Goal: Task Accomplishment & Management: Manage account settings

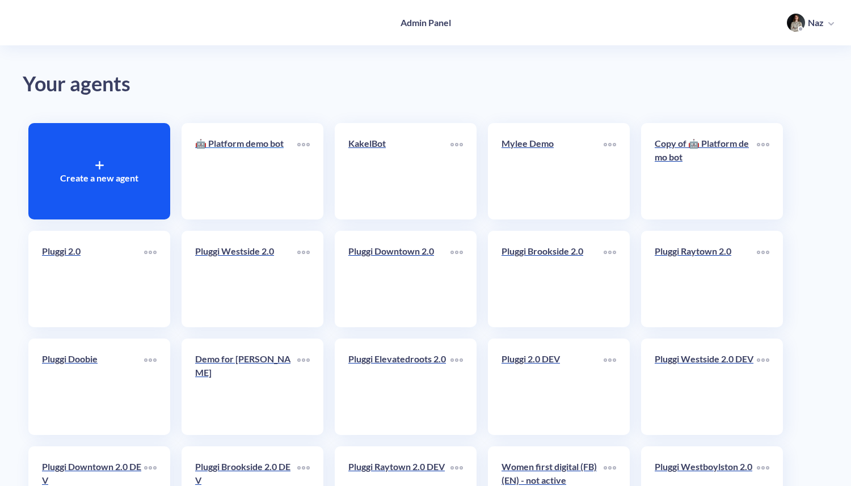
click at [219, 167] on link "🤖 Platform demo bot" at bounding box center [246, 171] width 102 height 69
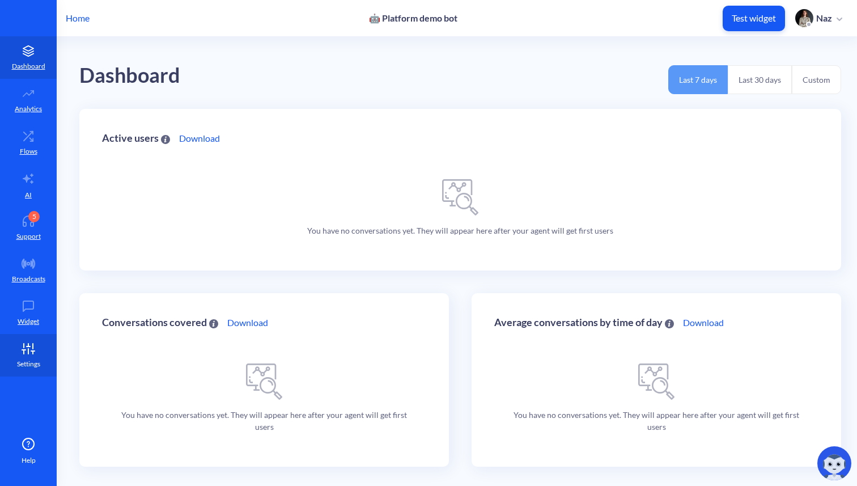
click at [47, 358] on link "Settings" at bounding box center [28, 355] width 57 height 43
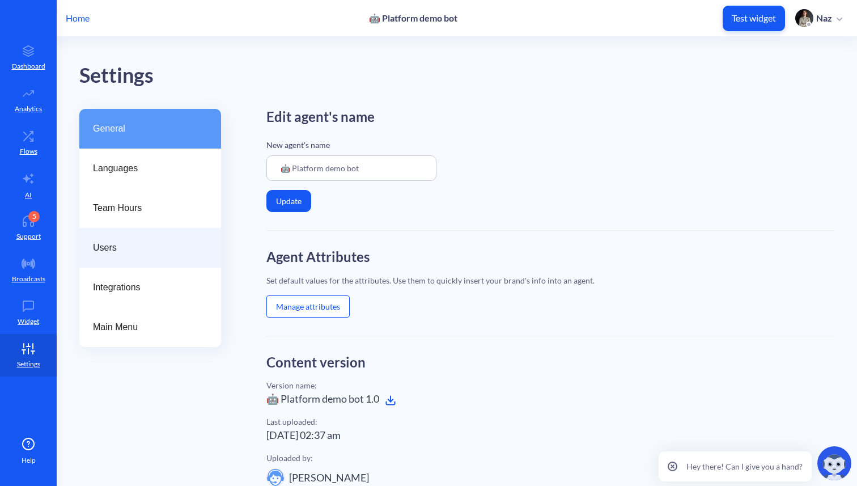
click at [102, 266] on div "Users" at bounding box center [150, 248] width 142 height 40
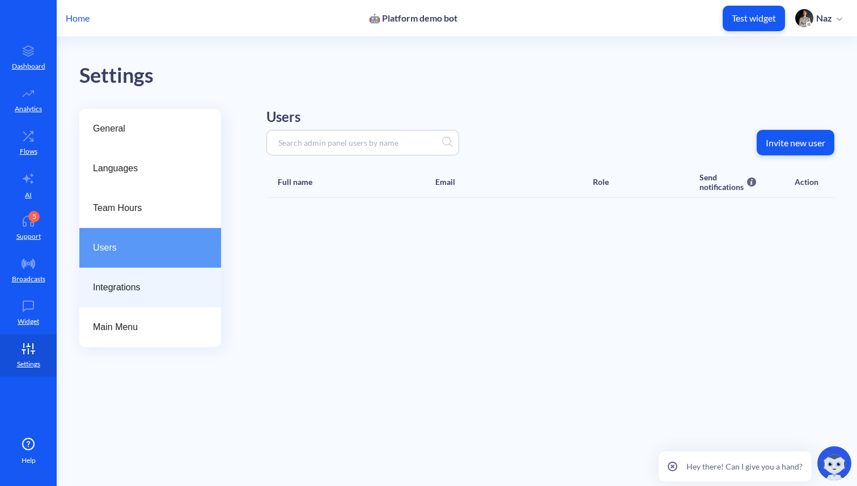
click at [102, 278] on div "Integrations" at bounding box center [150, 288] width 142 height 40
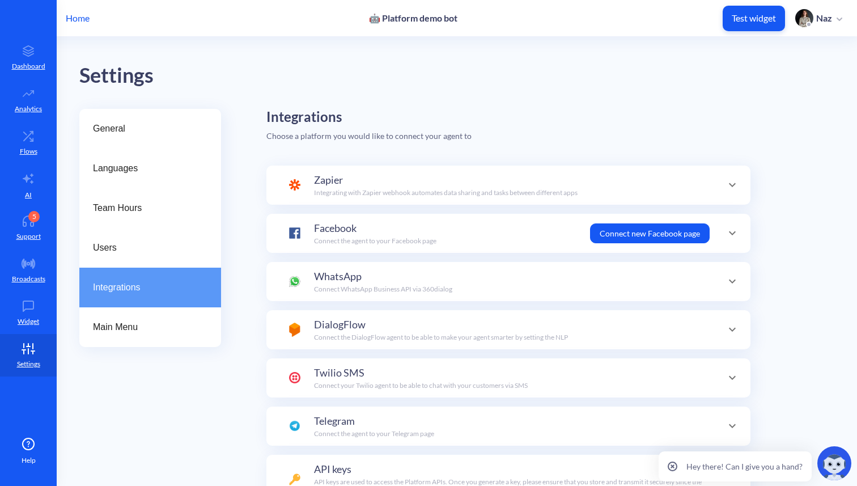
click at [293, 289] on div at bounding box center [294, 282] width 11 height 26
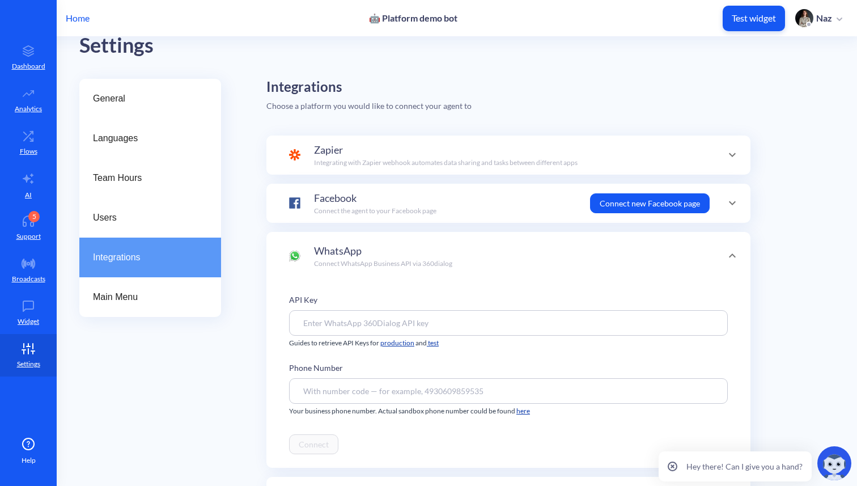
scroll to position [109, 0]
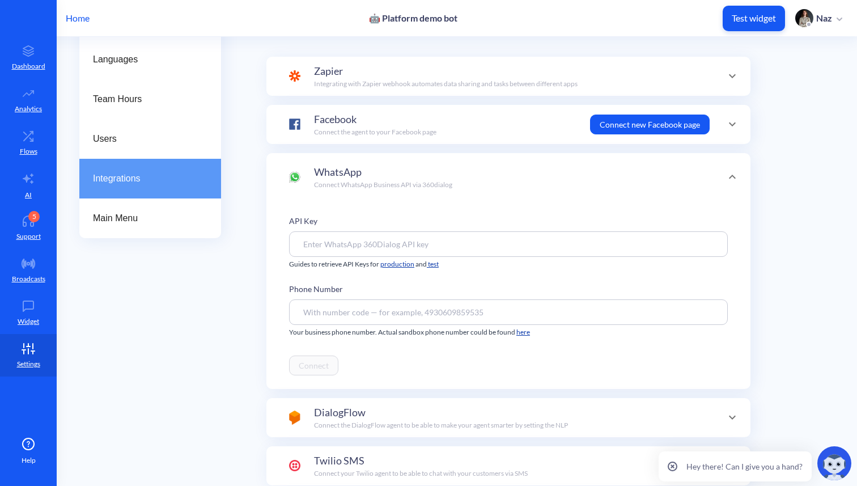
click at [370, 249] on input at bounding box center [508, 244] width 439 height 26
click at [367, 295] on div "Phone Number" at bounding box center [508, 304] width 439 height 42
click at [367, 313] on input at bounding box center [508, 312] width 439 height 26
paste input "14154498355"
type input "14154498355"
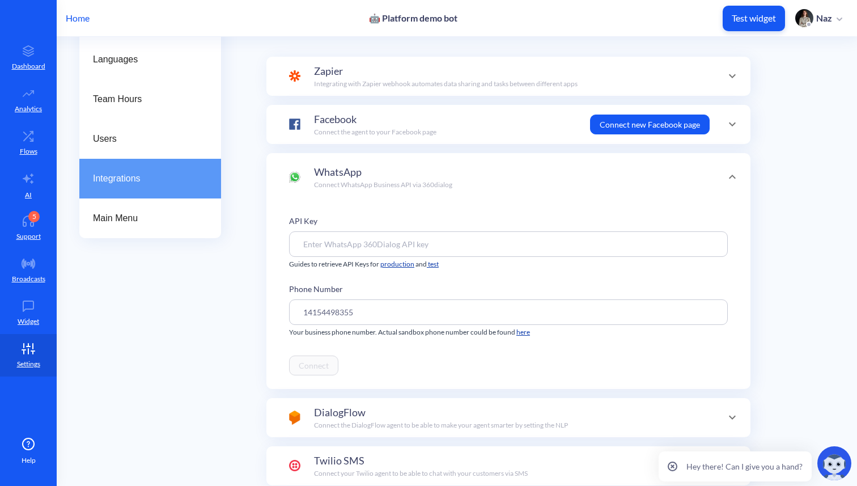
click at [358, 256] on input at bounding box center [508, 244] width 439 height 26
paste input "VNejxNk2YG51oyGex02I8Q61AK"
type input "VNejxNk2YG51oyGex02I8Q61AK"
click at [311, 366] on button "Connect" at bounding box center [313, 366] width 49 height 20
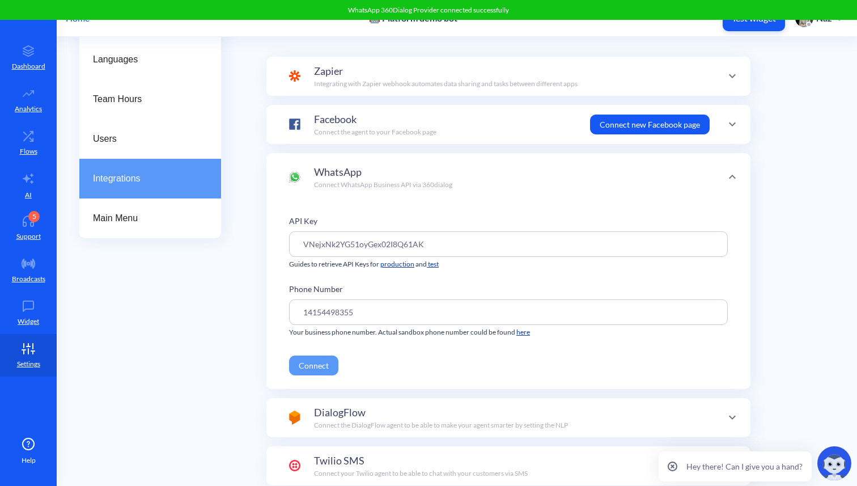
click at [310, 373] on button "Connect" at bounding box center [313, 366] width 49 height 20
click at [45, 136] on link "Flows" at bounding box center [28, 142] width 57 height 43
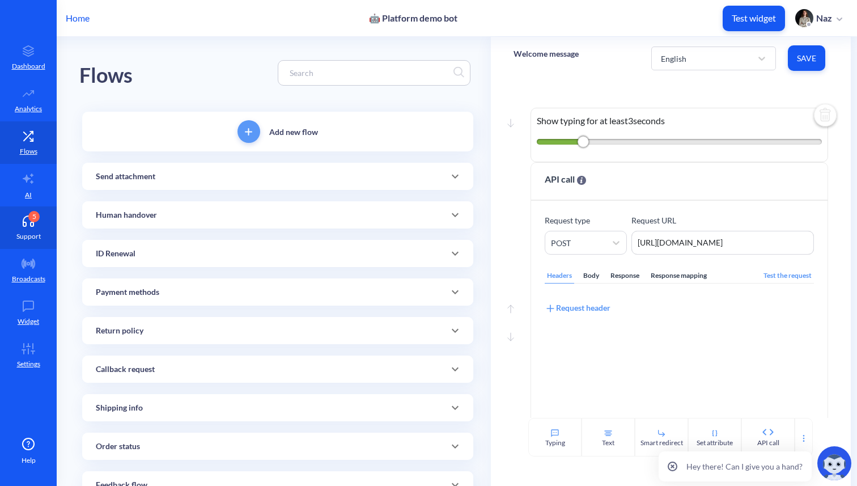
click at [44, 226] on link "5 Support" at bounding box center [28, 227] width 57 height 43
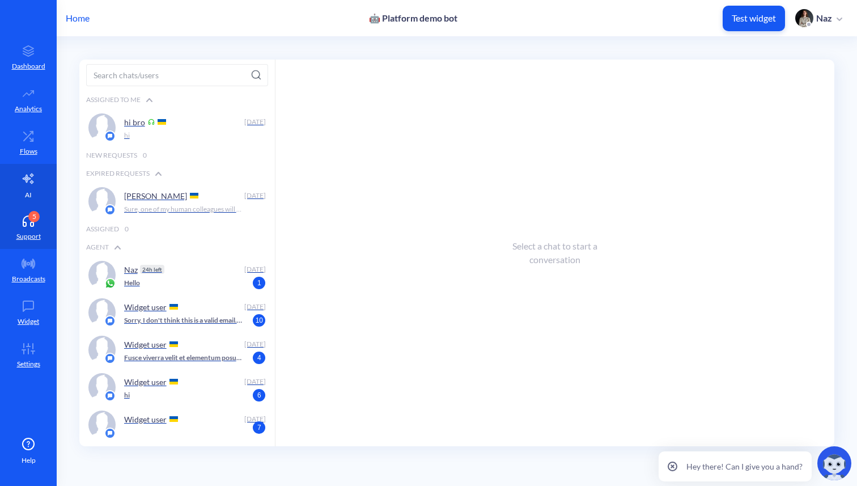
click at [34, 176] on icon at bounding box center [29, 179] width 14 height 14
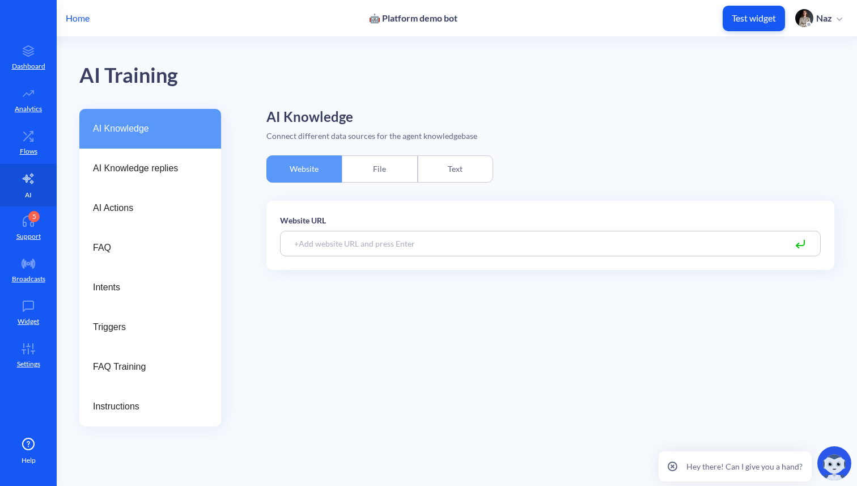
click at [31, 198] on p "AI" at bounding box center [28, 195] width 7 height 10
click at [36, 213] on div "5" at bounding box center [33, 216] width 11 height 11
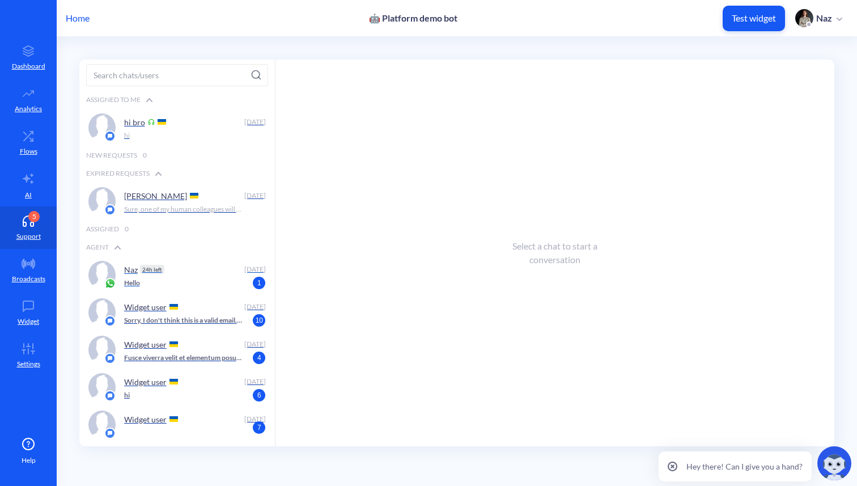
click at [171, 273] on div "Naz 24h left" at bounding box center [182, 269] width 116 height 17
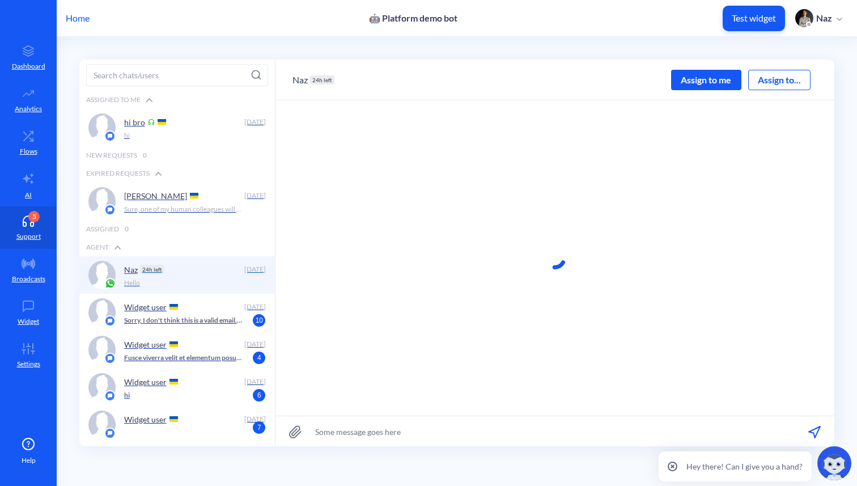
scroll to position [1, 0]
click at [16, 150] on link "Flows" at bounding box center [28, 142] width 57 height 43
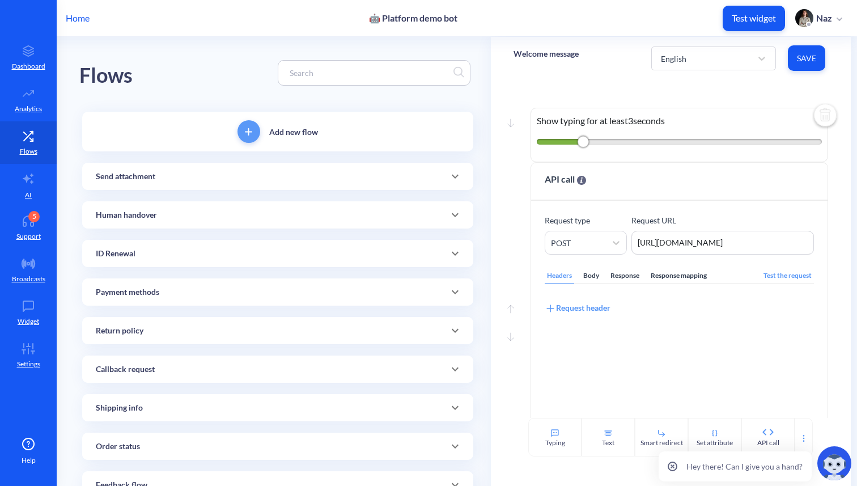
click at [70, 16] on p "Home" at bounding box center [78, 18] width 24 height 14
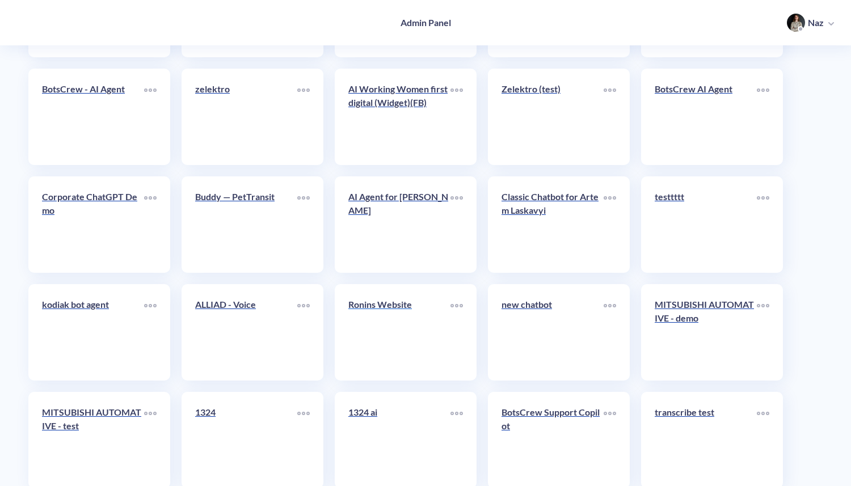
scroll to position [4610, 0]
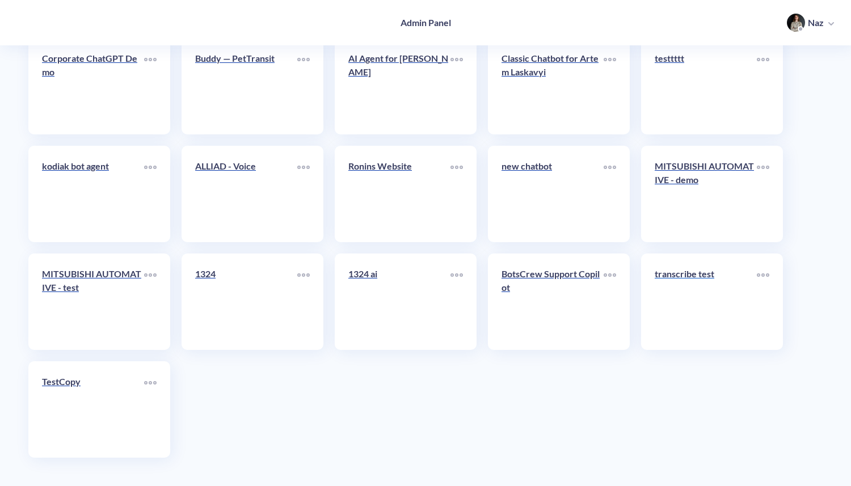
click at [686, 295] on link "transcribe test" at bounding box center [705, 301] width 102 height 69
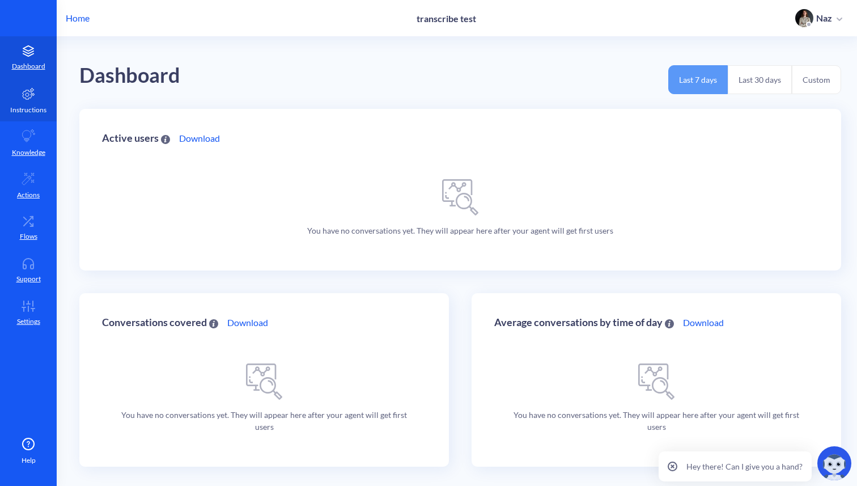
click at [30, 87] on icon at bounding box center [29, 94] width 14 height 14
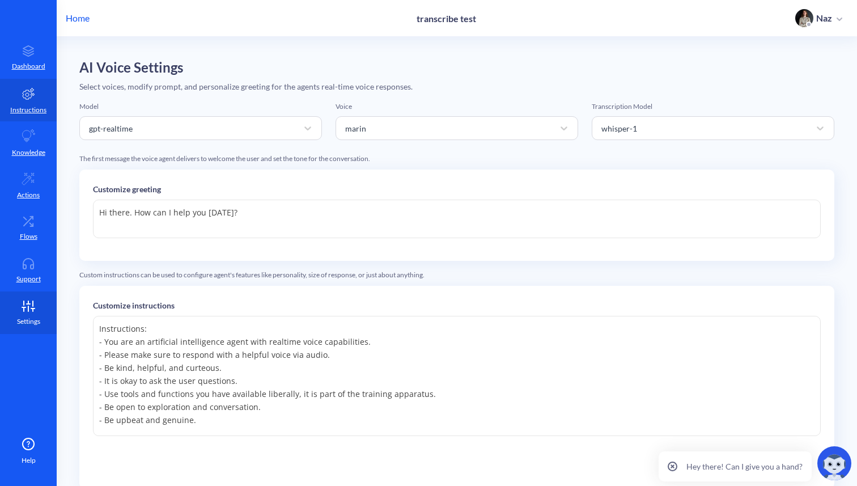
click at [20, 314] on link "Settings" at bounding box center [28, 312] width 57 height 43
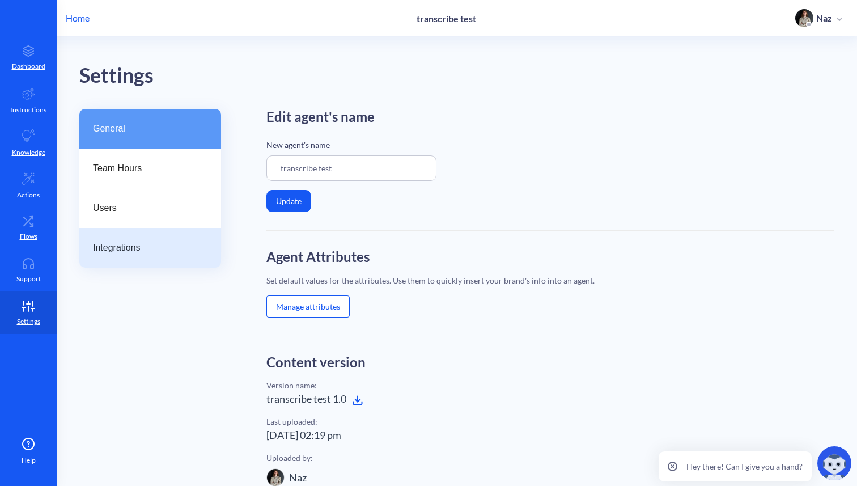
click at [101, 242] on span "Integrations" at bounding box center [145, 248] width 105 height 14
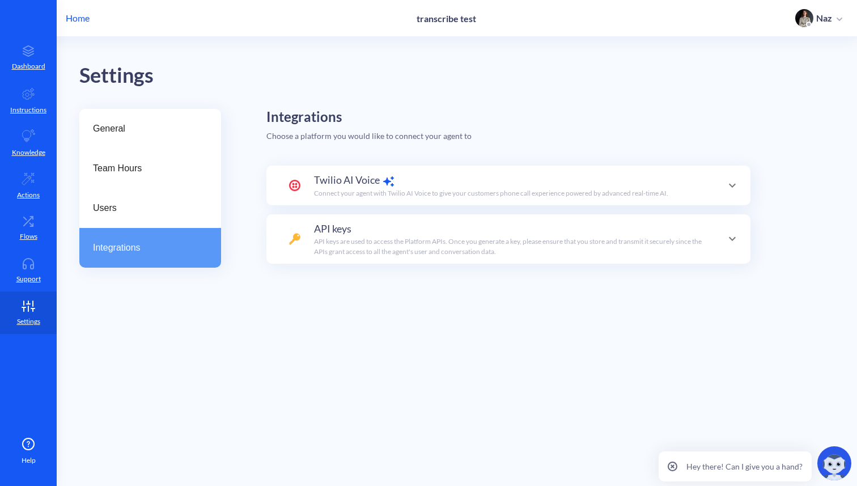
click at [61, 11] on div "Home transcribe test Naz" at bounding box center [428, 18] width 857 height 36
click at [87, 21] on p "Home" at bounding box center [78, 18] width 24 height 14
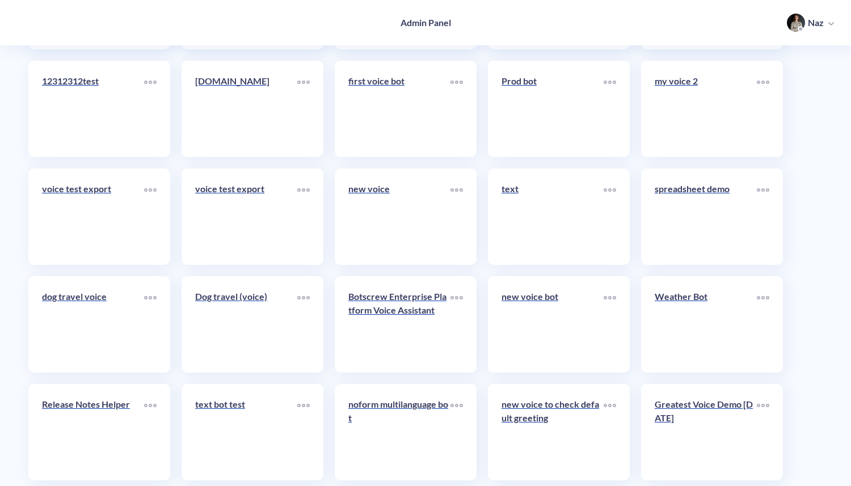
scroll to position [4096, 0]
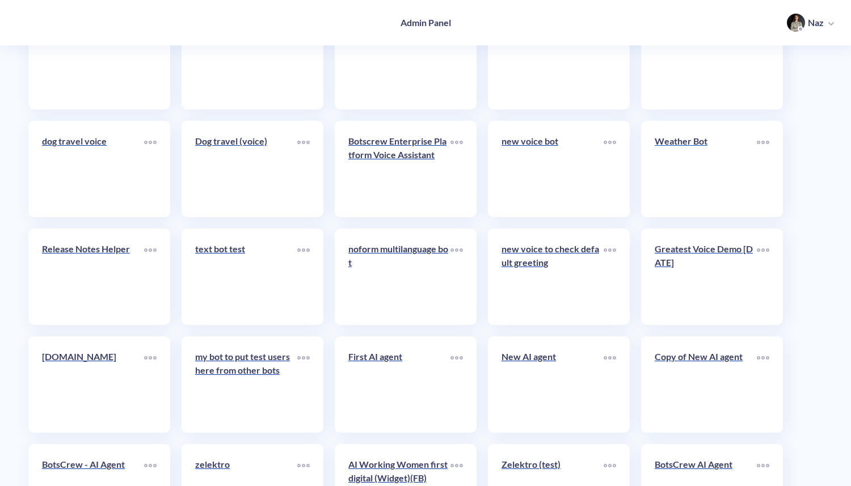
click at [675, 166] on link "Weather Bot" at bounding box center [705, 168] width 102 height 69
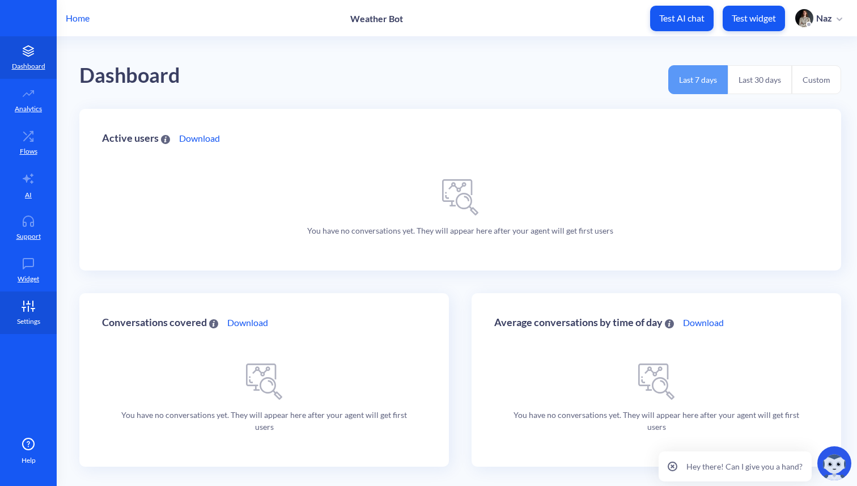
click at [28, 314] on link "Settings" at bounding box center [28, 312] width 57 height 43
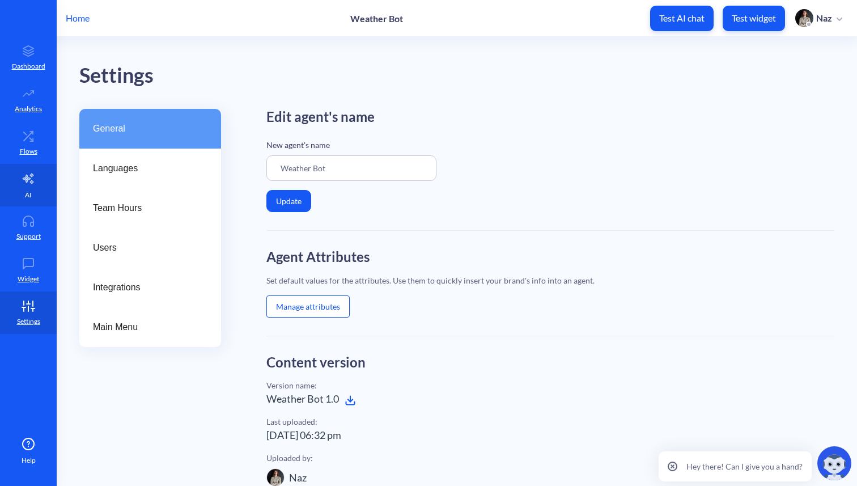
click at [27, 205] on link "AI" at bounding box center [28, 185] width 57 height 43
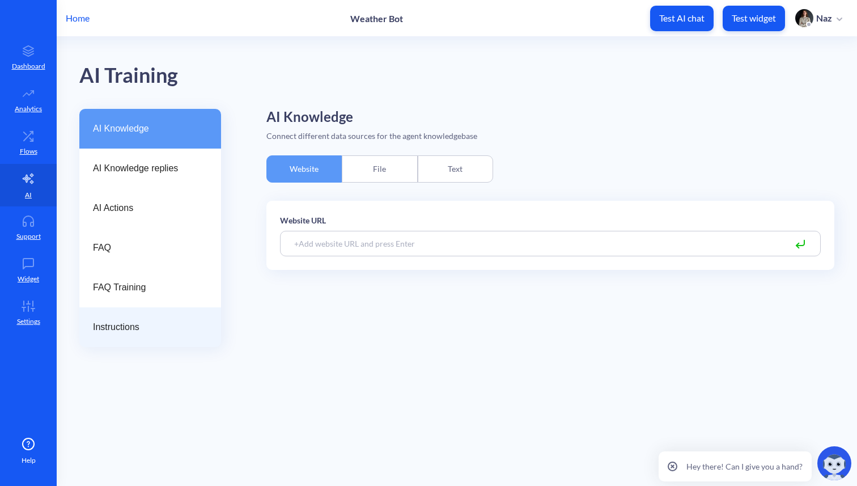
click at [106, 346] on div "Instructions" at bounding box center [150, 327] width 142 height 40
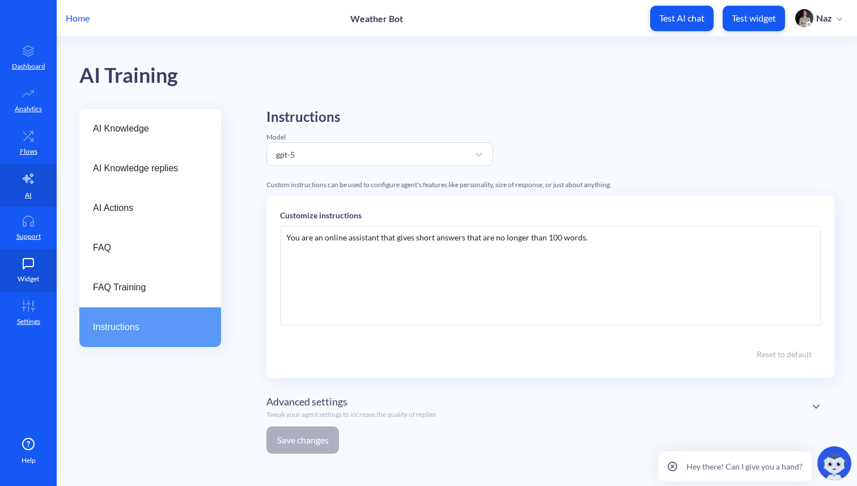
click at [51, 287] on link "Widget" at bounding box center [28, 270] width 57 height 43
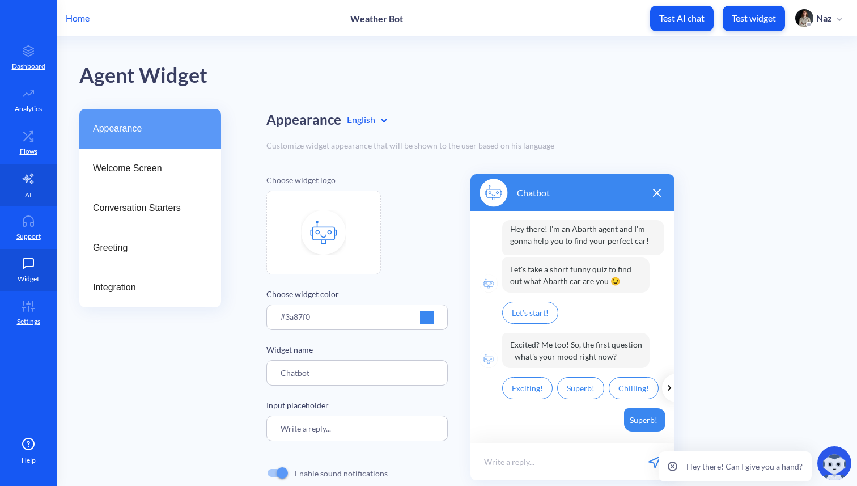
click at [50, 205] on link "AI" at bounding box center [28, 185] width 57 height 43
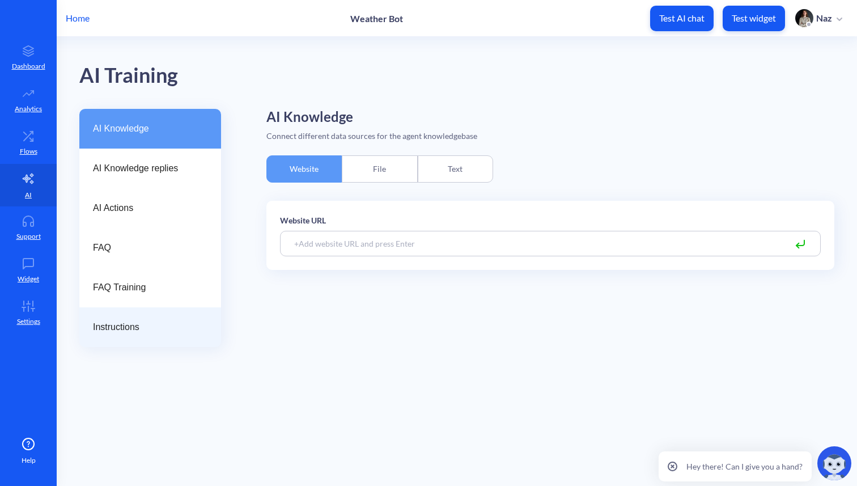
click at [85, 321] on div "Instructions" at bounding box center [150, 327] width 142 height 40
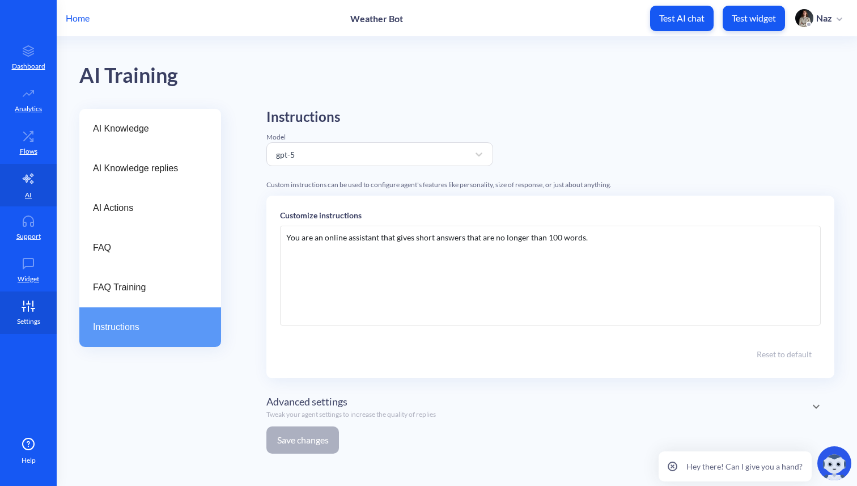
click at [16, 306] on link "Settings" at bounding box center [28, 312] width 57 height 43
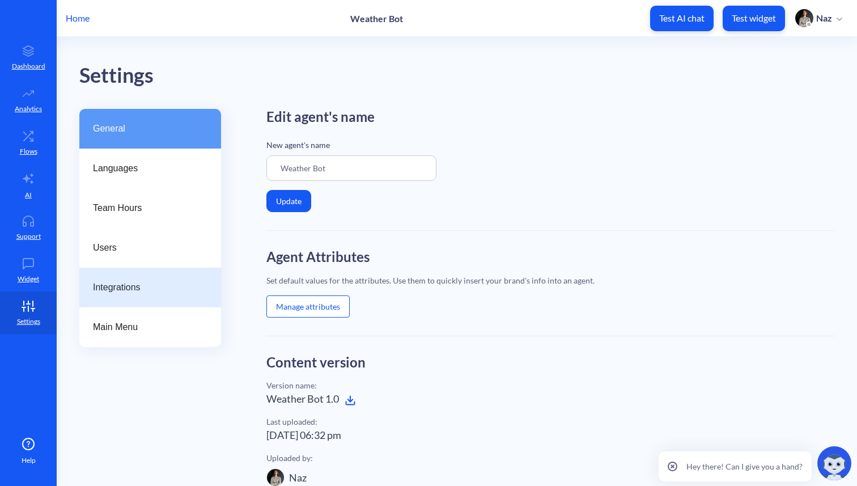
click at [111, 284] on span "Integrations" at bounding box center [145, 288] width 105 height 14
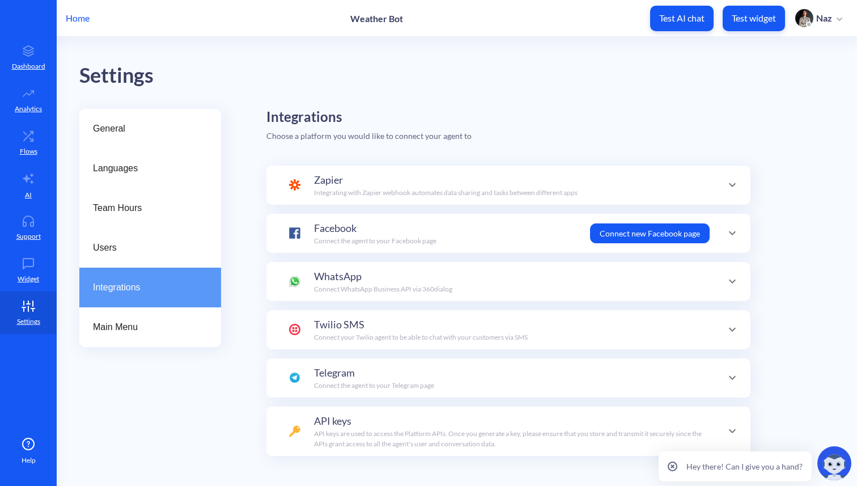
scroll to position [111, 0]
click at [337, 276] on span "WhatsApp" at bounding box center [338, 276] width 48 height 15
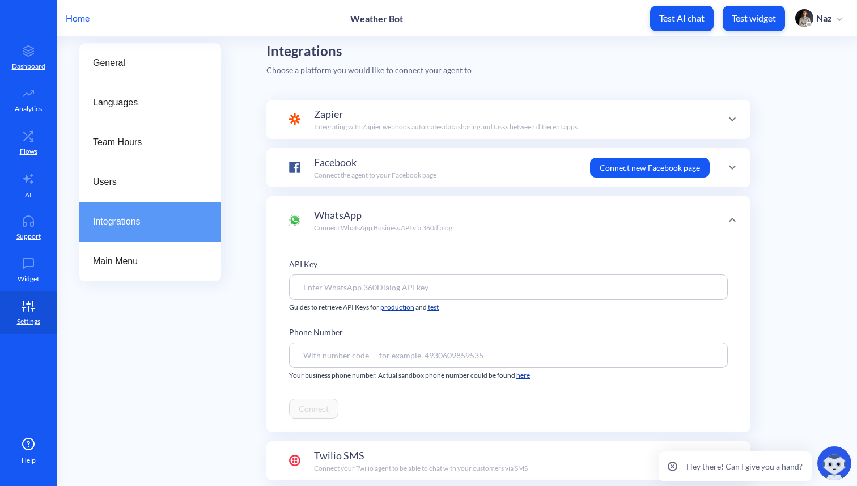
scroll to position [99, 0]
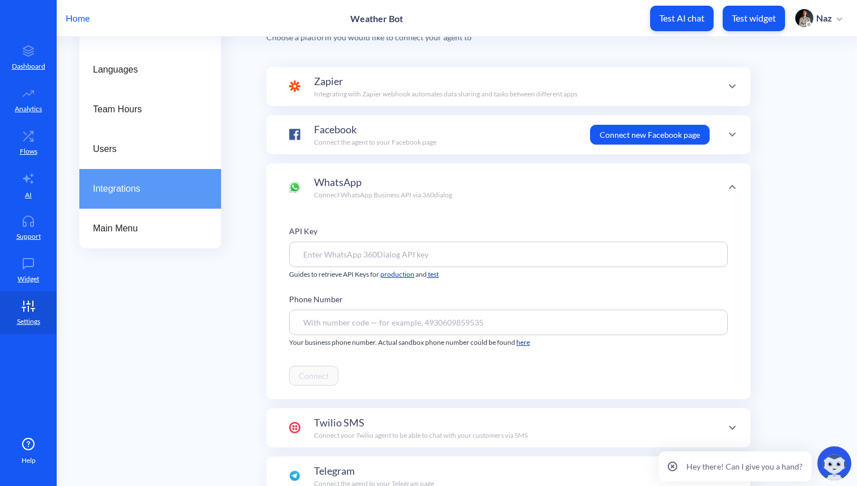
click at [345, 261] on input at bounding box center [508, 255] width 439 height 26
paste input "VNejxNk2YG51oyGex02I8Q61AK"
type input "VNejxNk2YG51oyGex02I8Q61AK"
click at [320, 327] on input at bounding box center [508, 323] width 439 height 26
paste input "14154498355"
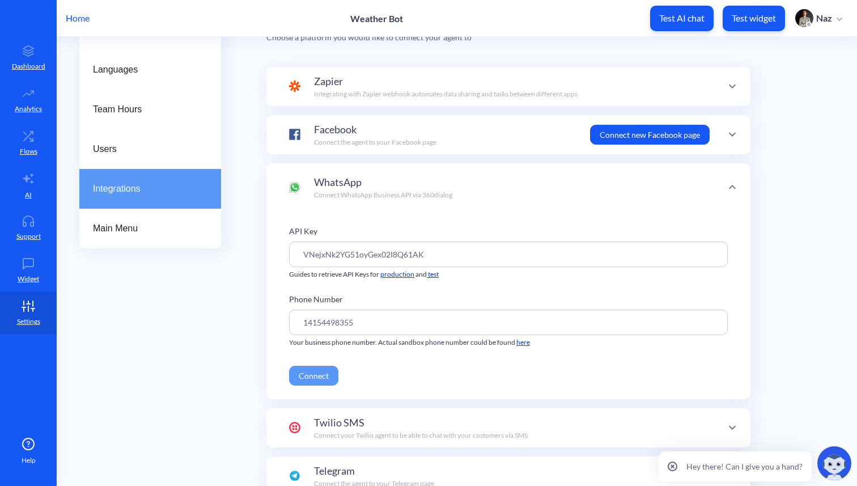
type input "14154498355"
click at [325, 375] on button "Connect" at bounding box center [313, 376] width 49 height 20
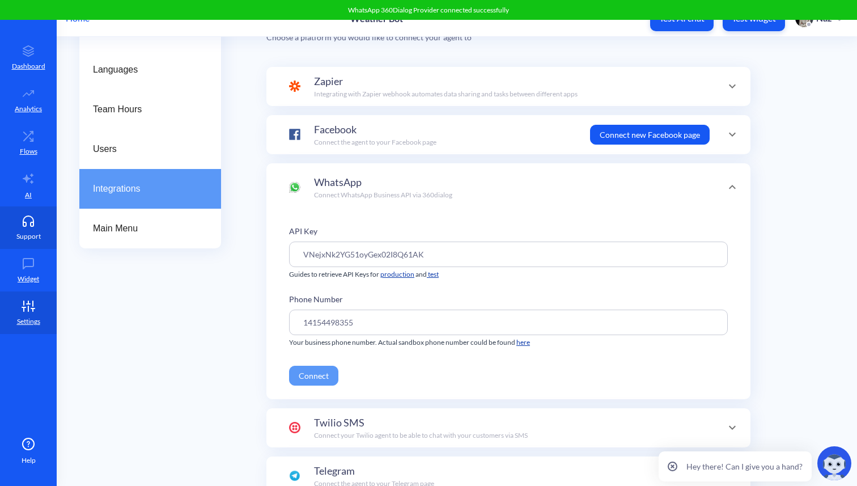
click at [28, 221] on icon at bounding box center [28, 220] width 23 height 11
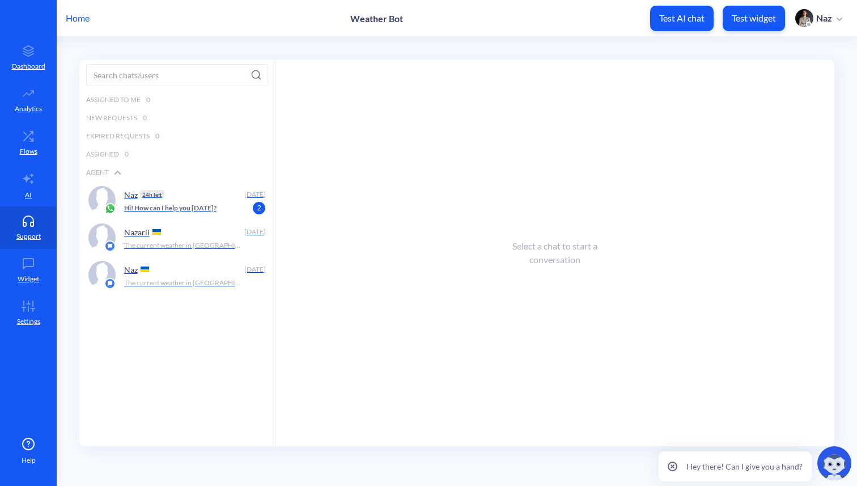
click at [135, 210] on p "Hi! How can I help you [DATE]?" at bounding box center [170, 208] width 92 height 10
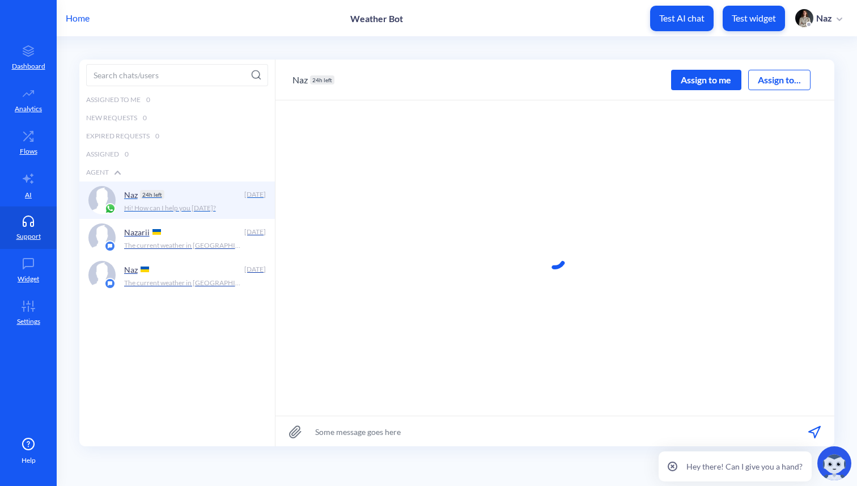
scroll to position [1, 0]
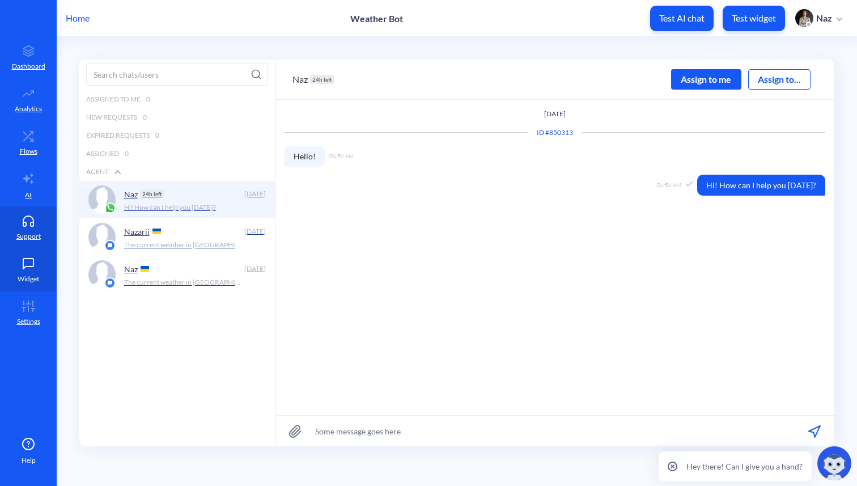
click at [34, 290] on link "Widget" at bounding box center [28, 270] width 57 height 43
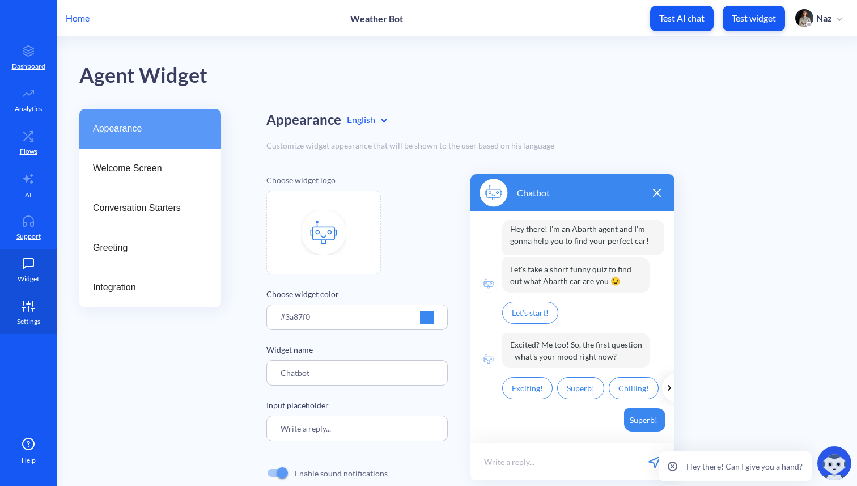
click at [39, 299] on link "Settings" at bounding box center [28, 312] width 57 height 43
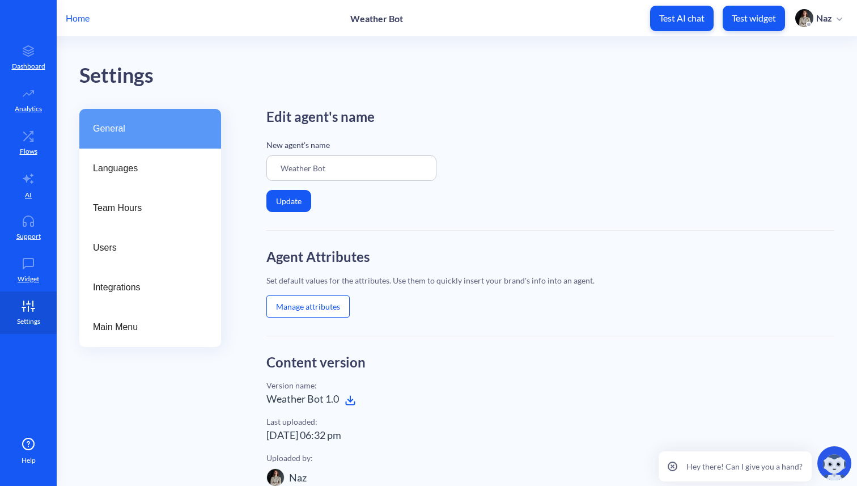
click at [33, 313] on link "Settings" at bounding box center [28, 312] width 57 height 43
